Goal: Task Accomplishment & Management: Manage account settings

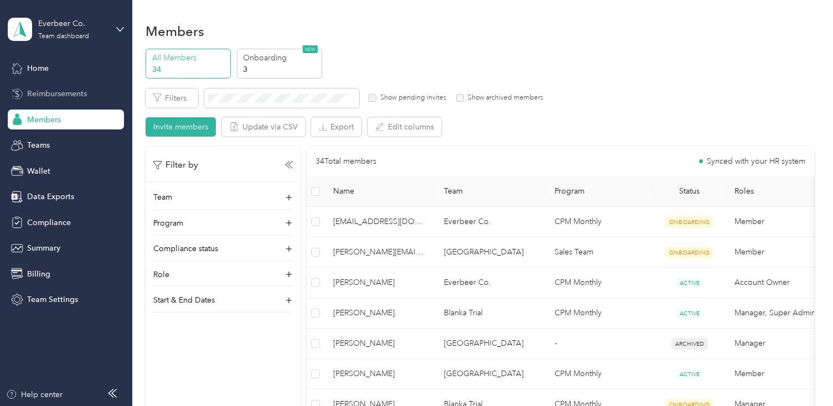
click at [58, 96] on span "Reimbursements" at bounding box center [57, 94] width 60 height 12
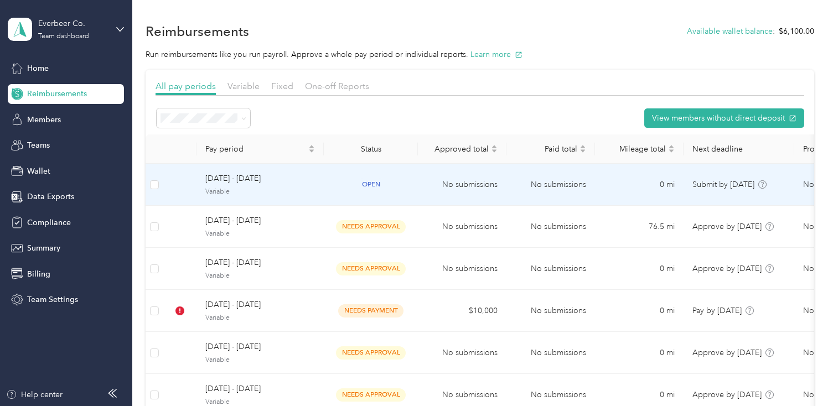
click at [263, 183] on span "[DATE] - [DATE]" at bounding box center [260, 179] width 110 height 12
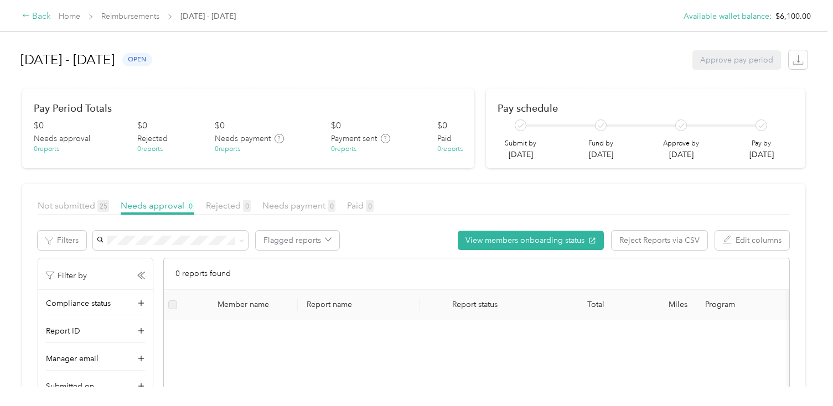
click at [31, 14] on div "Back" at bounding box center [36, 16] width 29 height 13
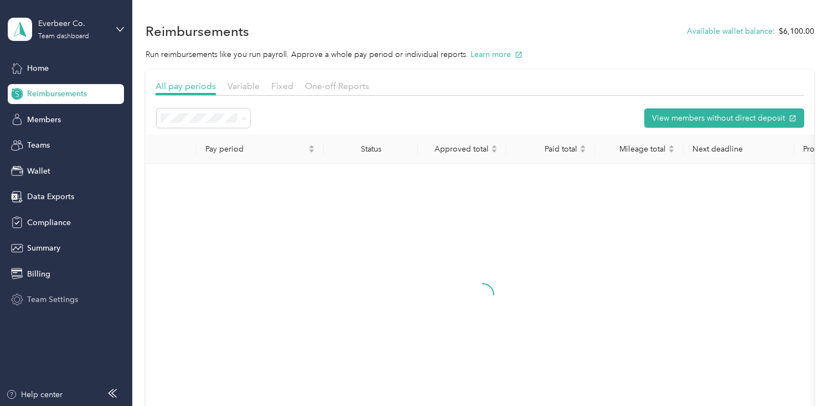
click at [47, 301] on span "Team Settings" at bounding box center [52, 300] width 51 height 12
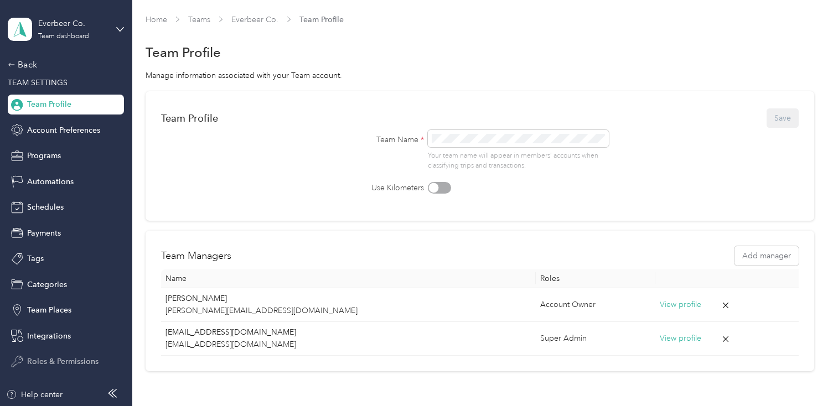
click at [59, 357] on span "Roles & Permissions" at bounding box center [62, 362] width 71 height 12
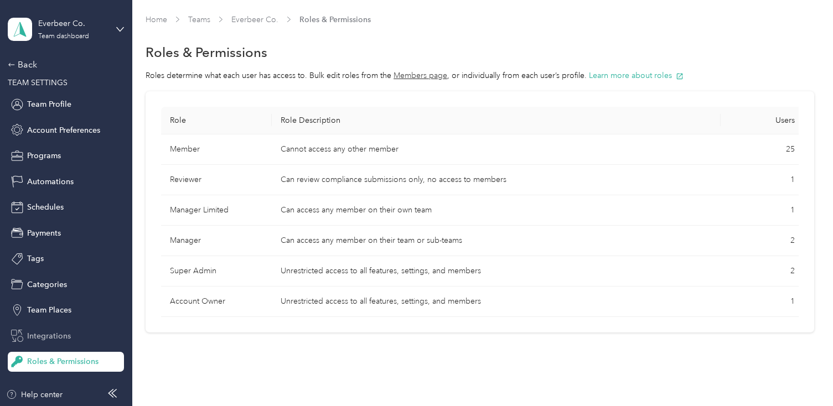
click at [63, 335] on span "Integrations" at bounding box center [49, 336] width 44 height 12
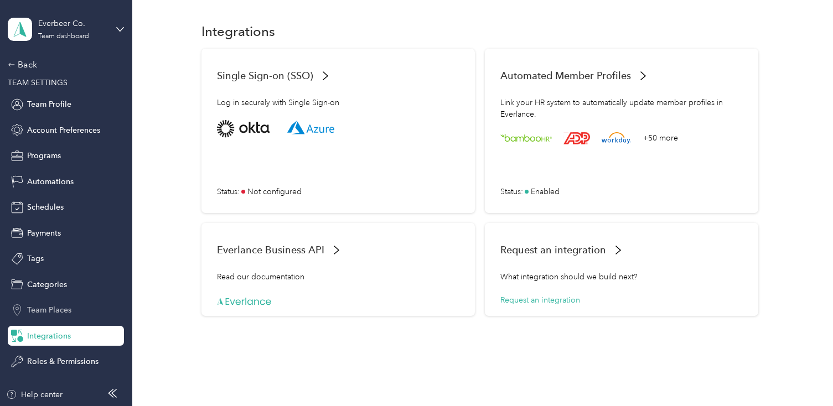
click at [63, 310] on span "Team Places" at bounding box center [49, 310] width 44 height 12
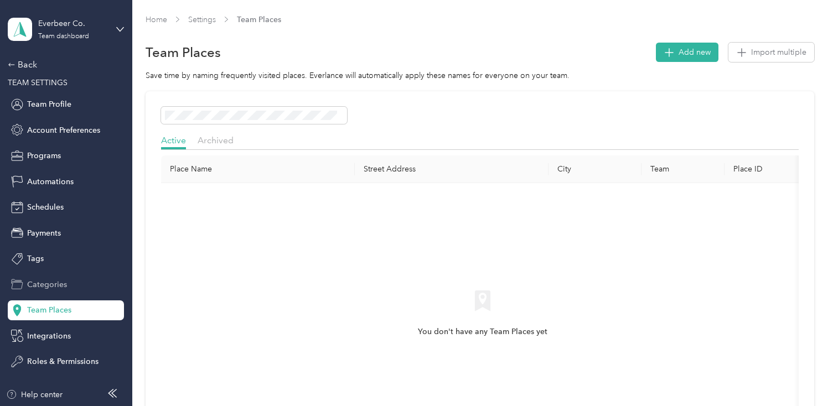
click at [59, 289] on span "Categories" at bounding box center [47, 285] width 40 height 12
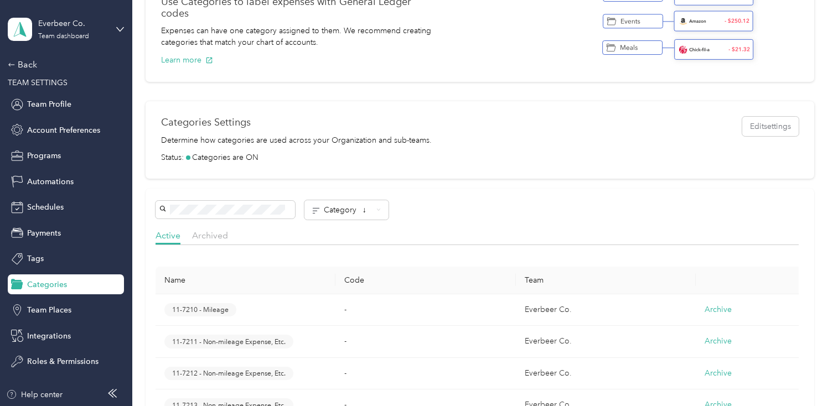
scroll to position [123, 0]
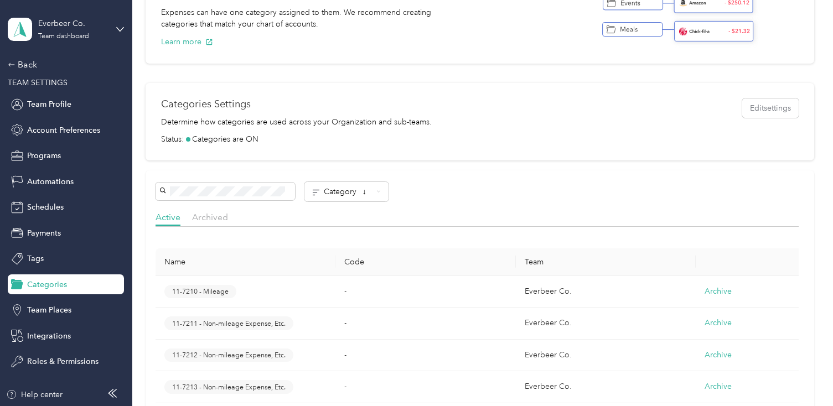
click at [335, 319] on td "-" at bounding box center [425, 324] width 180 height 32
click at [259, 323] on span "11-7211 - Non-mileage Expense, Etc." at bounding box center [228, 324] width 113 height 10
click at [44, 262] on div "Tags" at bounding box center [66, 259] width 116 height 20
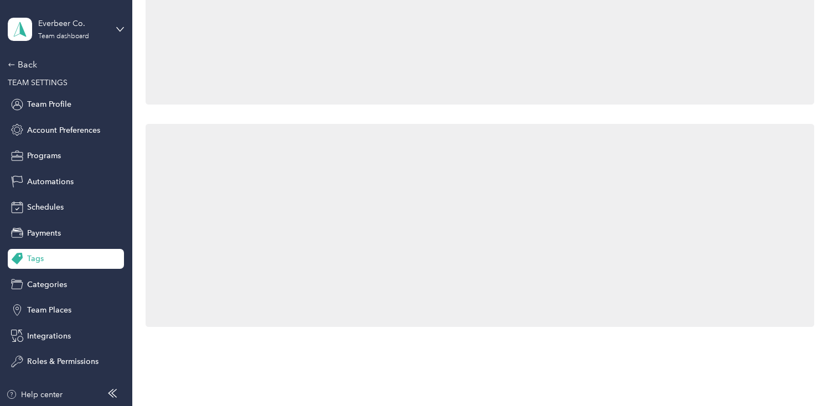
scroll to position [123, 0]
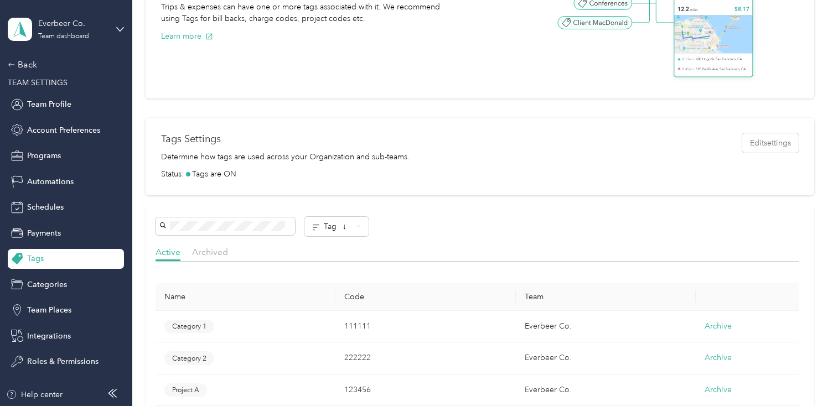
click at [375, 329] on td "111111" at bounding box center [425, 327] width 180 height 32
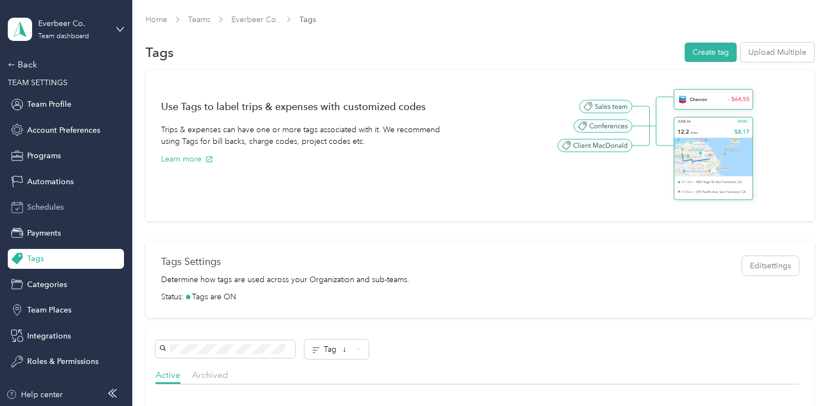
click at [42, 206] on span "Schedules" at bounding box center [45, 207] width 37 height 12
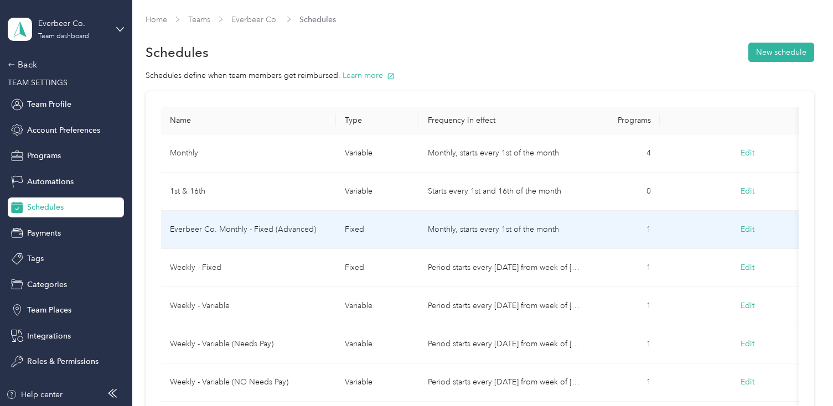
click at [370, 233] on td "fixed" at bounding box center [377, 230] width 83 height 38
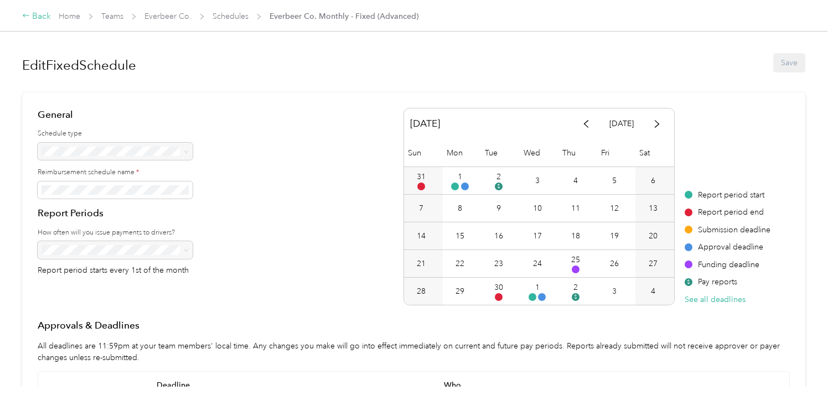
click at [30, 15] on div "Back" at bounding box center [36, 16] width 29 height 13
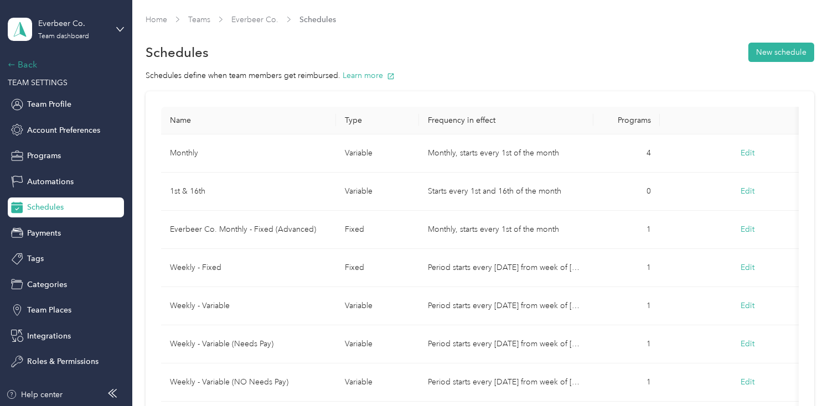
click at [18, 66] on div "Back" at bounding box center [63, 64] width 111 height 13
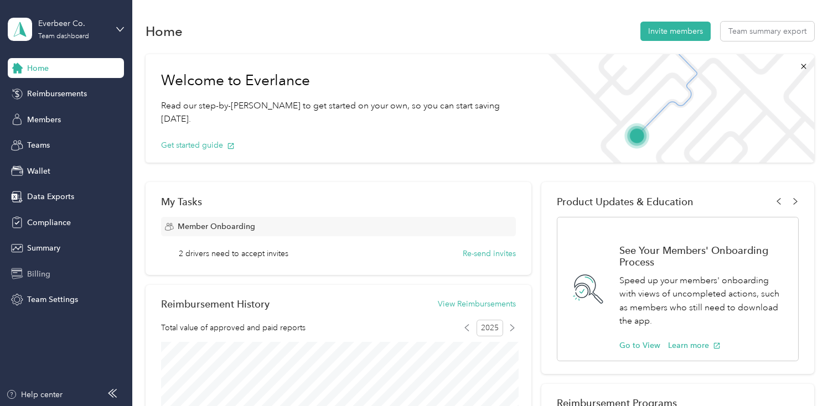
click at [54, 273] on div "Billing" at bounding box center [66, 274] width 116 height 20
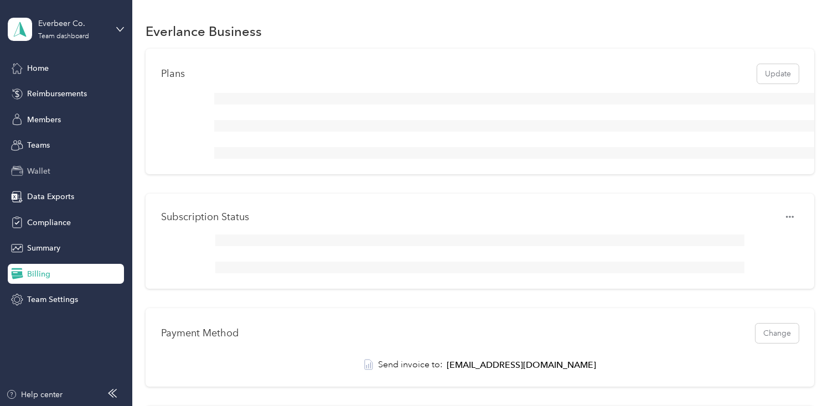
click at [44, 167] on span "Wallet" at bounding box center [38, 171] width 23 height 12
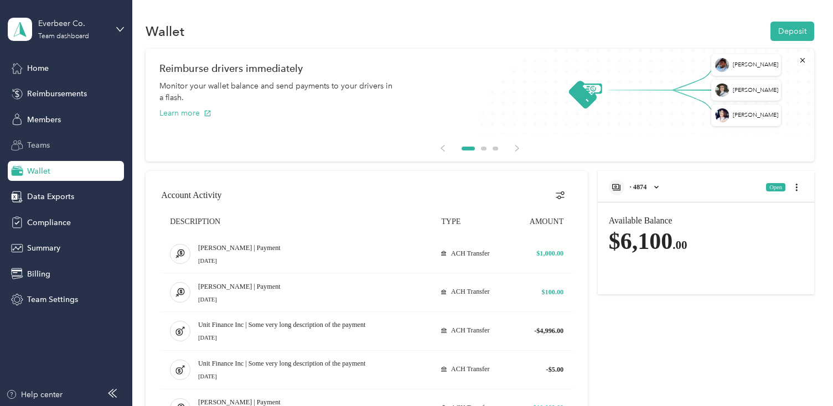
click at [77, 141] on div "Teams" at bounding box center [66, 146] width 116 height 20
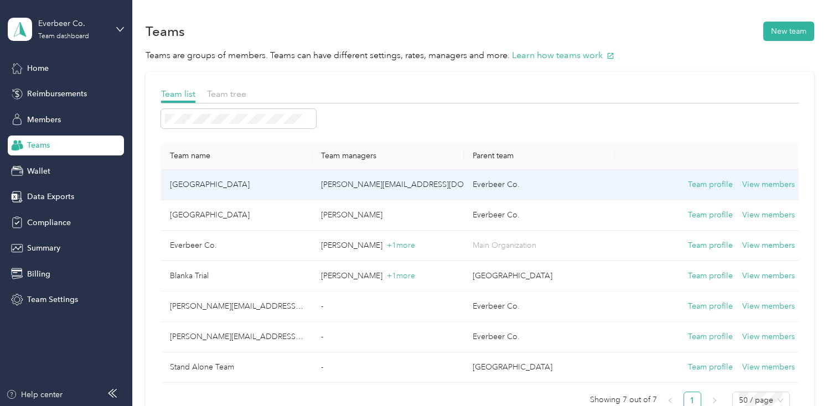
click at [244, 184] on td "[GEOGRAPHIC_DATA]" at bounding box center [236, 185] width 151 height 30
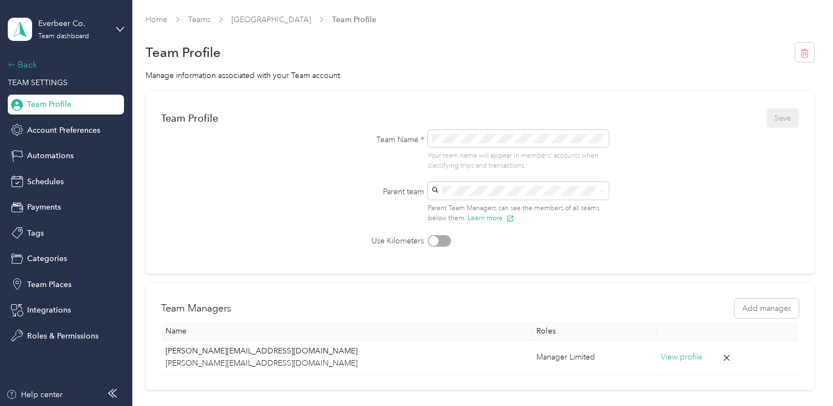
click at [17, 62] on div "Back" at bounding box center [63, 64] width 111 height 13
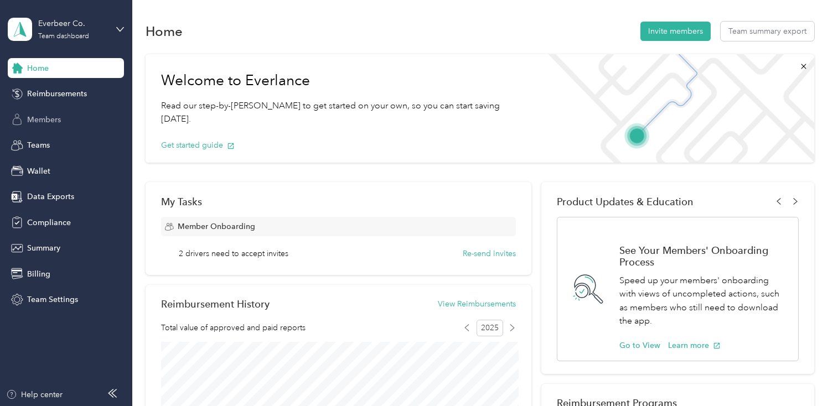
click at [49, 120] on span "Members" at bounding box center [44, 120] width 34 height 12
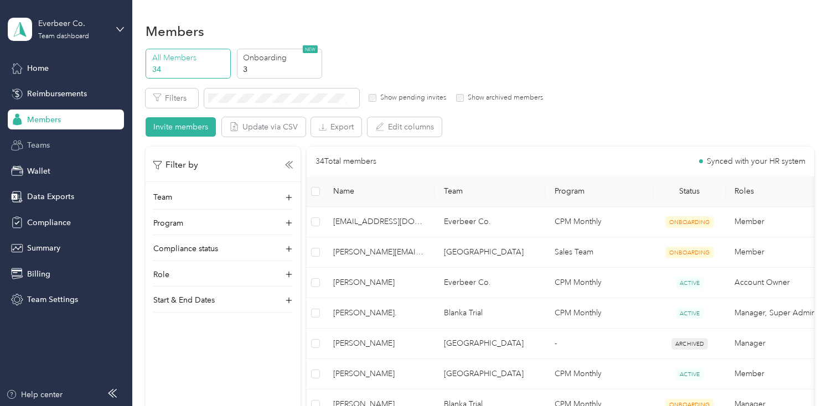
click at [47, 148] on span "Teams" at bounding box center [38, 145] width 23 height 12
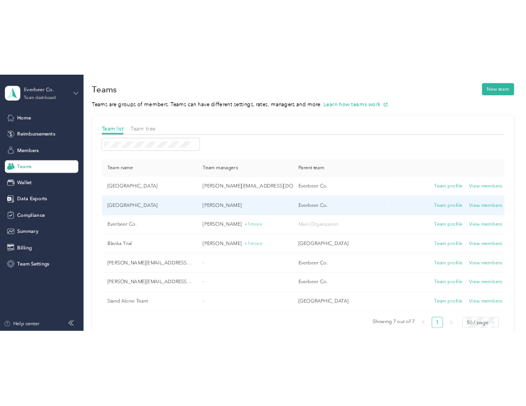
scroll to position [10, 0]
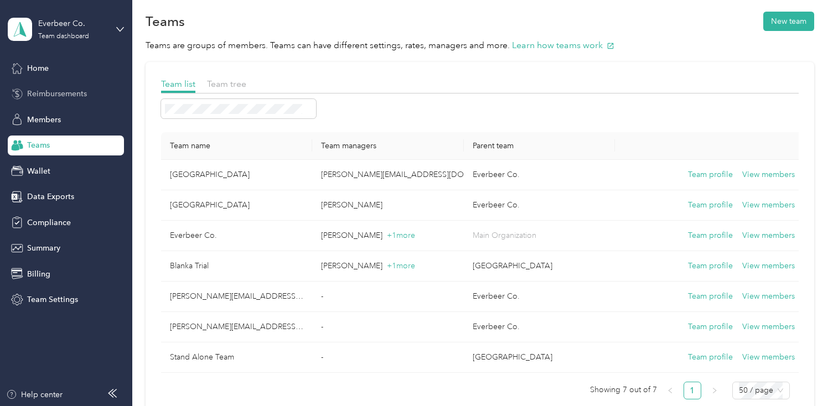
click at [55, 84] on div "Reimbursements" at bounding box center [66, 94] width 116 height 20
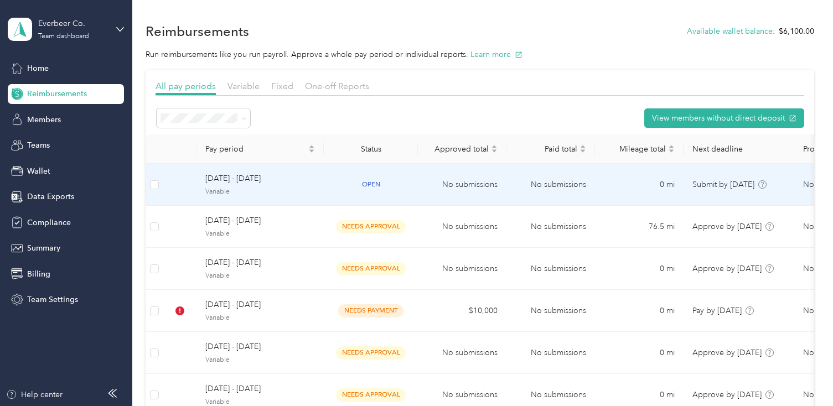
click at [268, 179] on span "[DATE] - [DATE]" at bounding box center [260, 179] width 110 height 12
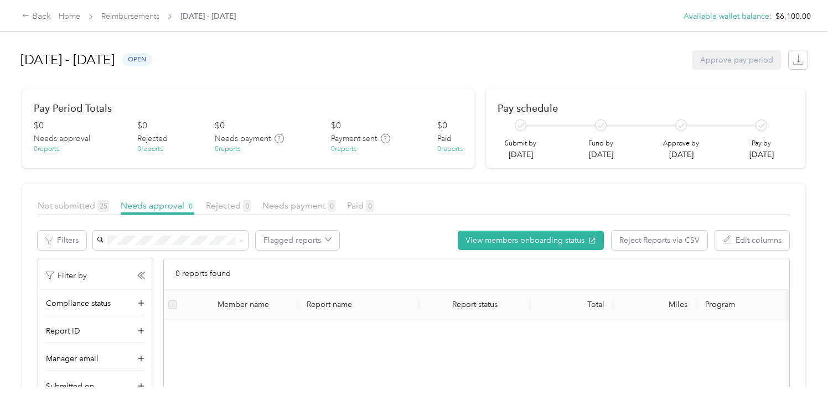
click at [226, 17] on span "[DATE] - [DATE]" at bounding box center [207, 17] width 55 height 12
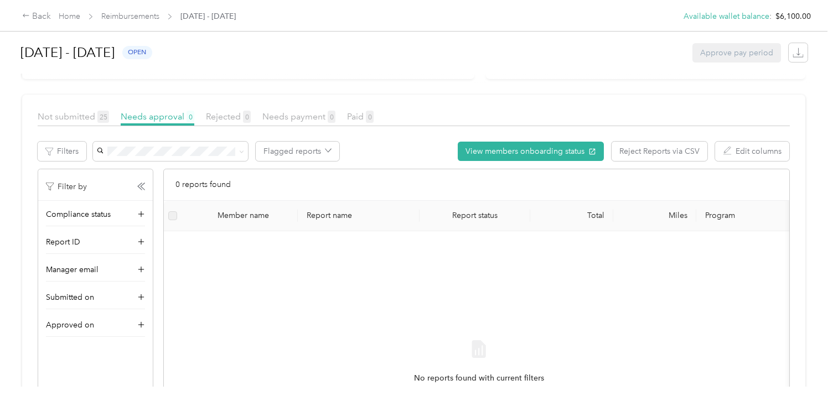
scroll to position [96, 0]
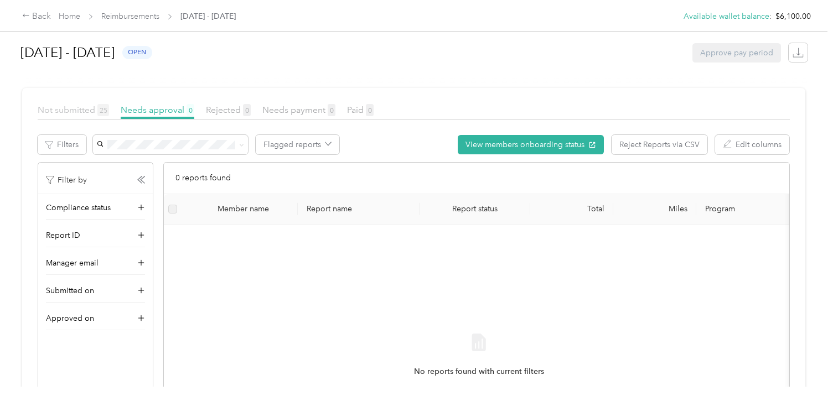
click at [72, 108] on span "Not submitted 25" at bounding box center [73, 110] width 71 height 11
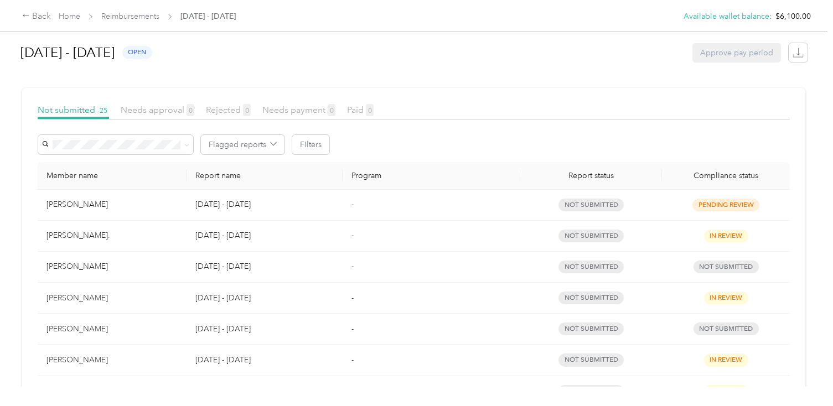
click at [345, 205] on td "-" at bounding box center [431, 205] width 178 height 31
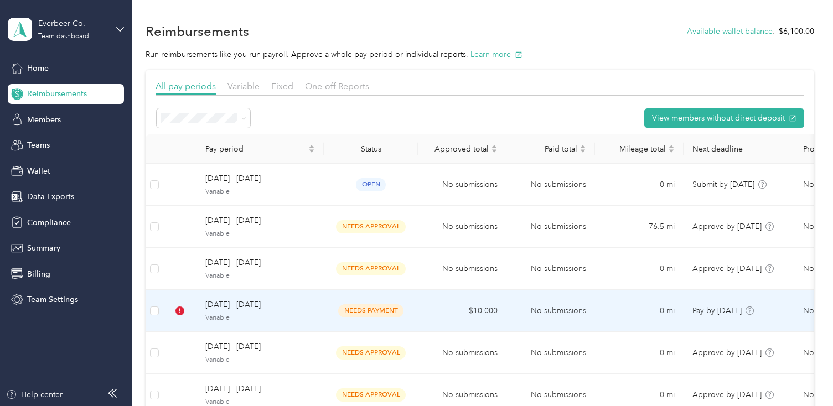
scroll to position [24, 0]
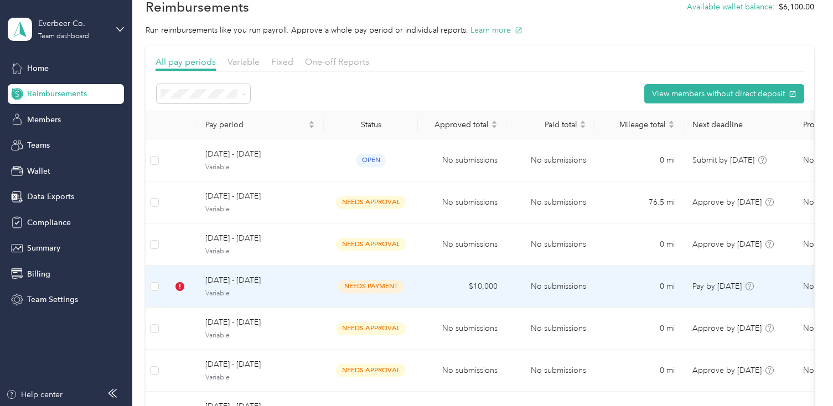
click at [324, 295] on td "needs payment" at bounding box center [371, 287] width 94 height 42
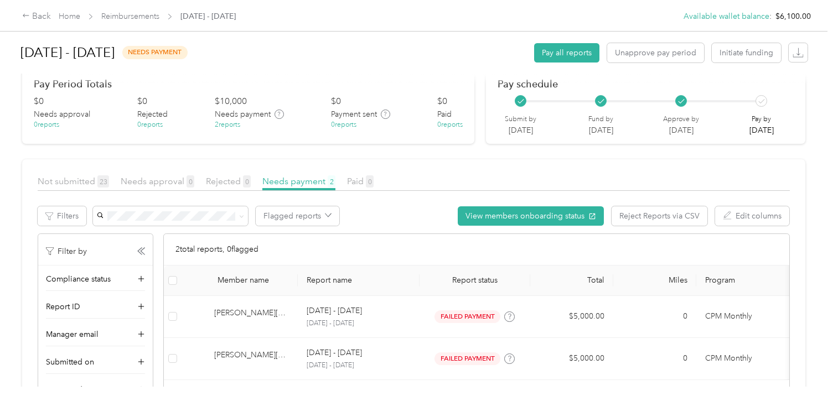
scroll to position [96, 0]
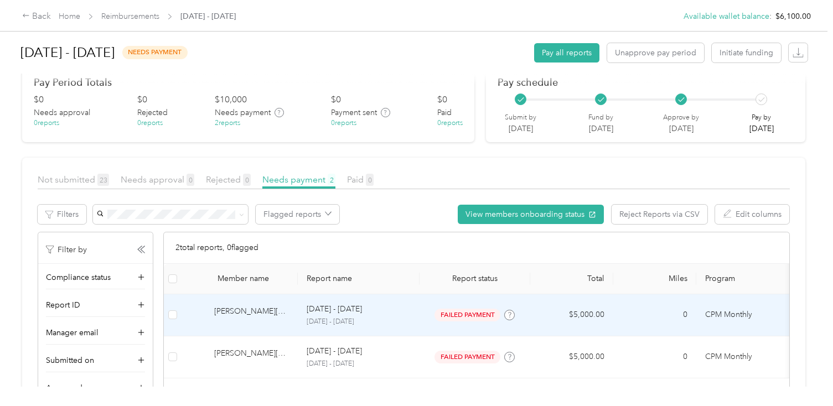
click at [507, 319] on div at bounding box center [510, 320] width 7 height 7
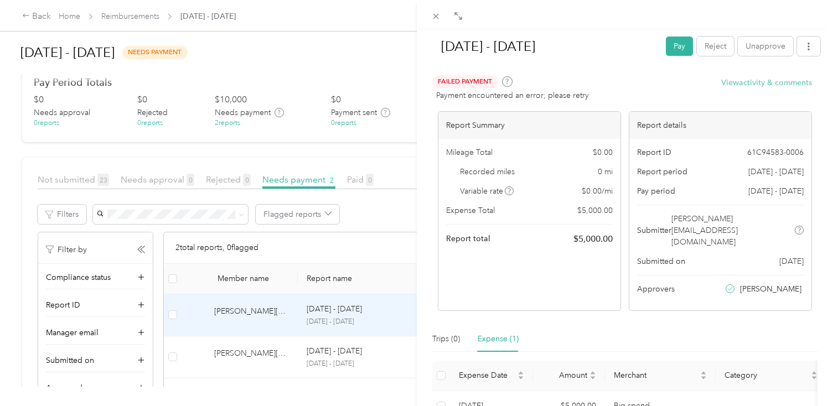
click at [801, 85] on button "View activity & comments" at bounding box center [766, 83] width 91 height 12
